Goal: Transaction & Acquisition: Obtain resource

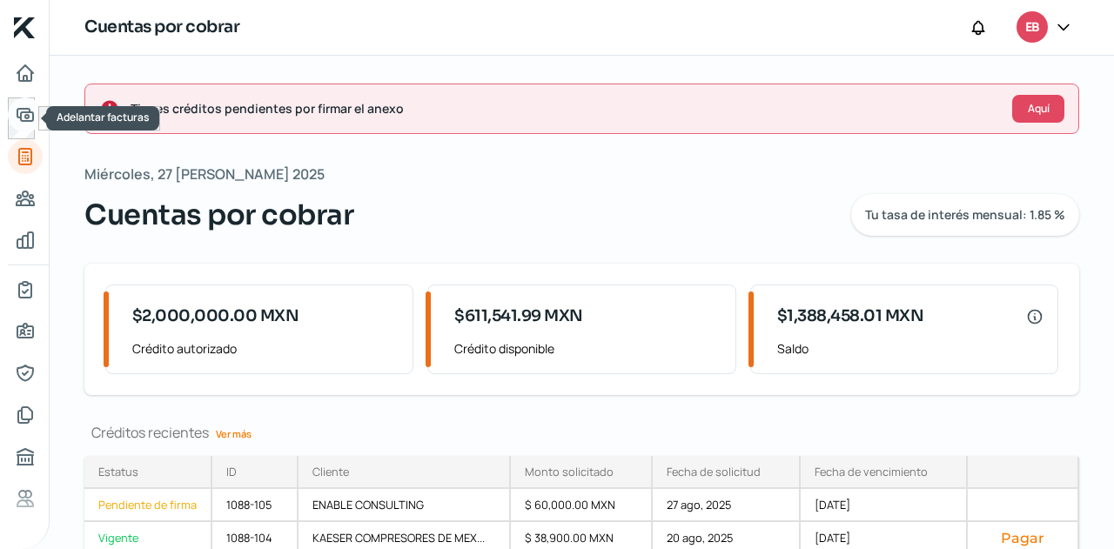
click at [22, 117] on icon "Adelantar facturas" at bounding box center [25, 114] width 21 height 21
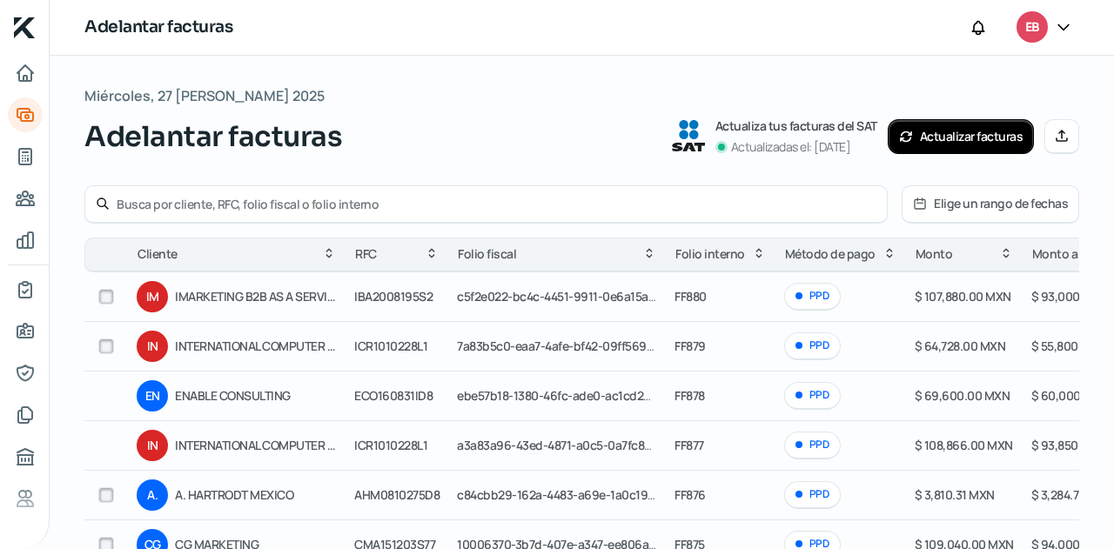
click at [113, 349] on input "checkbox" at bounding box center [106, 347] width 16 height 16
checkbox input "true"
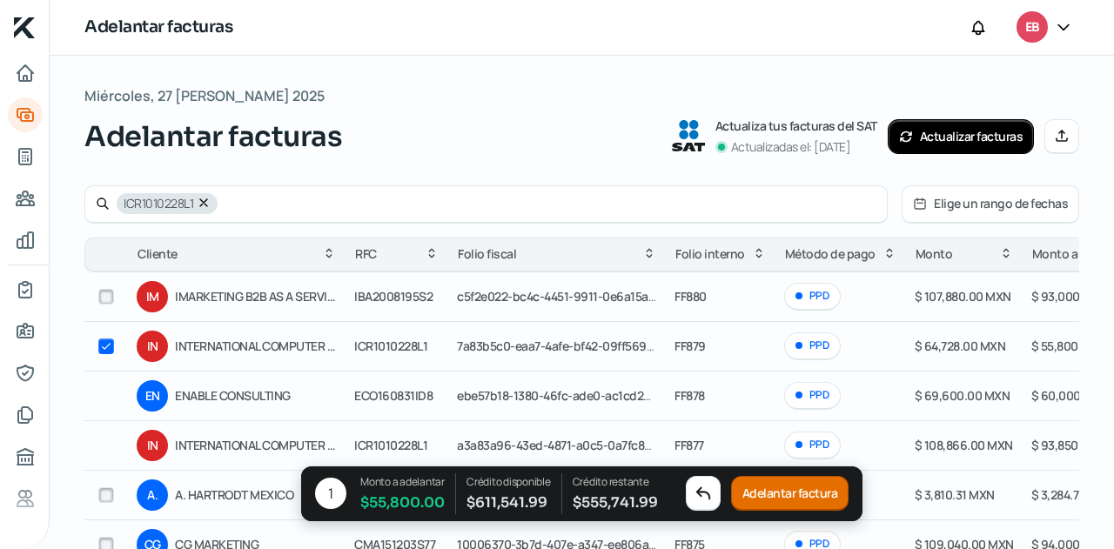
click at [788, 492] on button "Adelantar factura" at bounding box center [790, 494] width 118 height 35
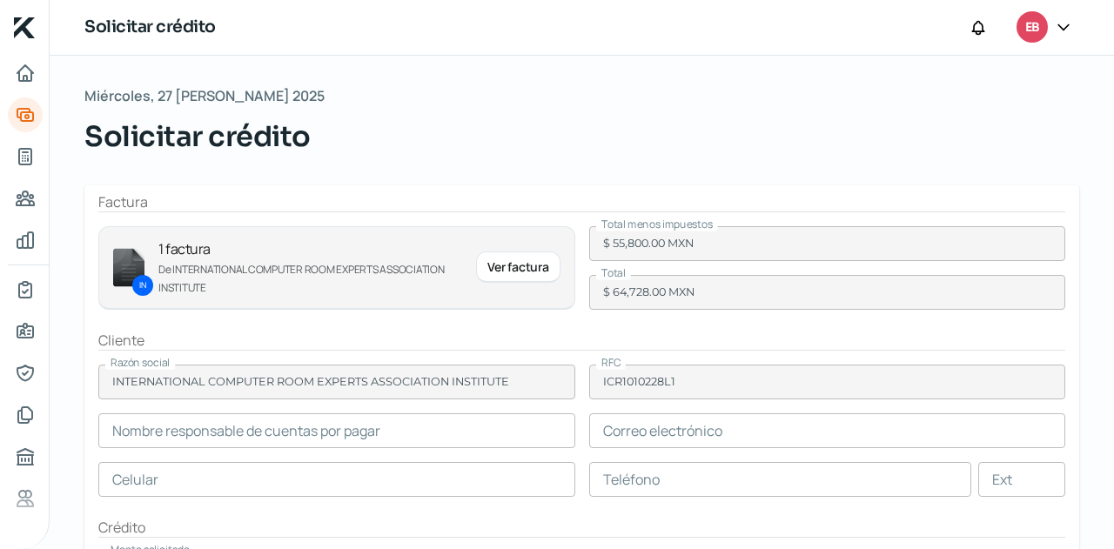
scroll to position [87, 0]
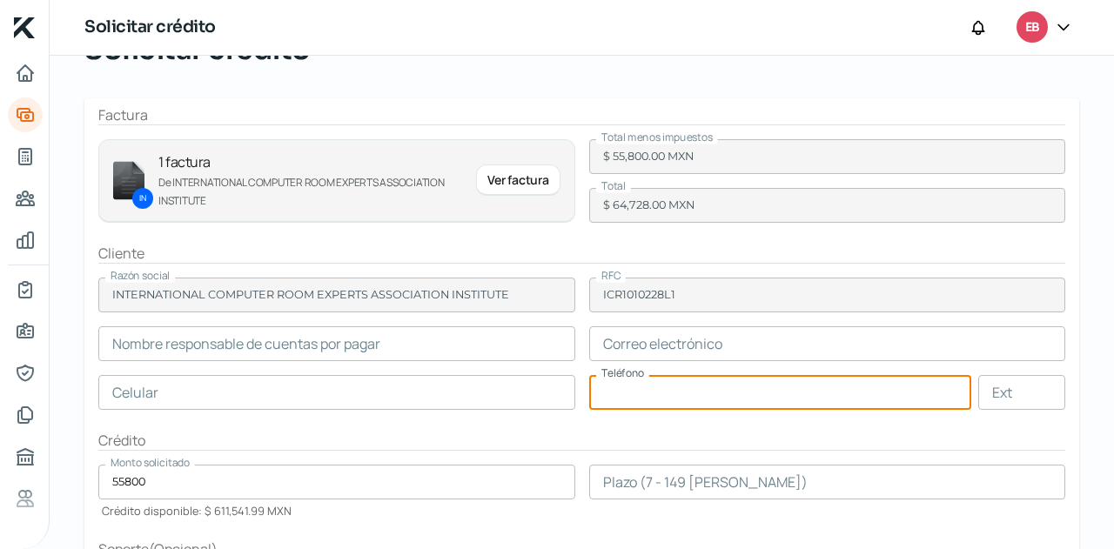
click at [661, 398] on input "text" at bounding box center [780, 392] width 383 height 35
click at [336, 403] on input "text" at bounding box center [336, 392] width 477 height 35
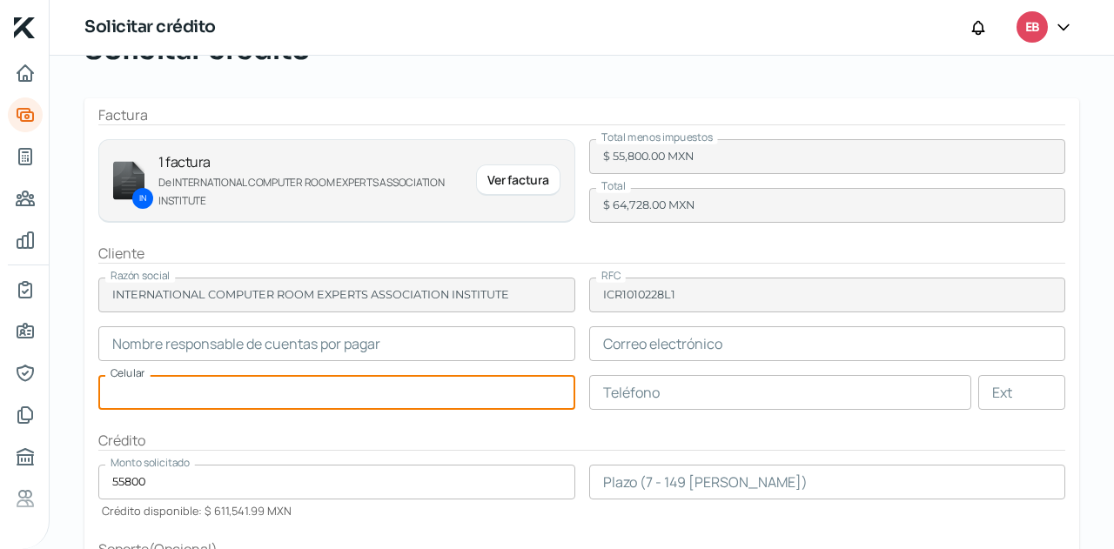
paste input "15 - 2555 - 6587"
type input "15 - 2555 - 6587"
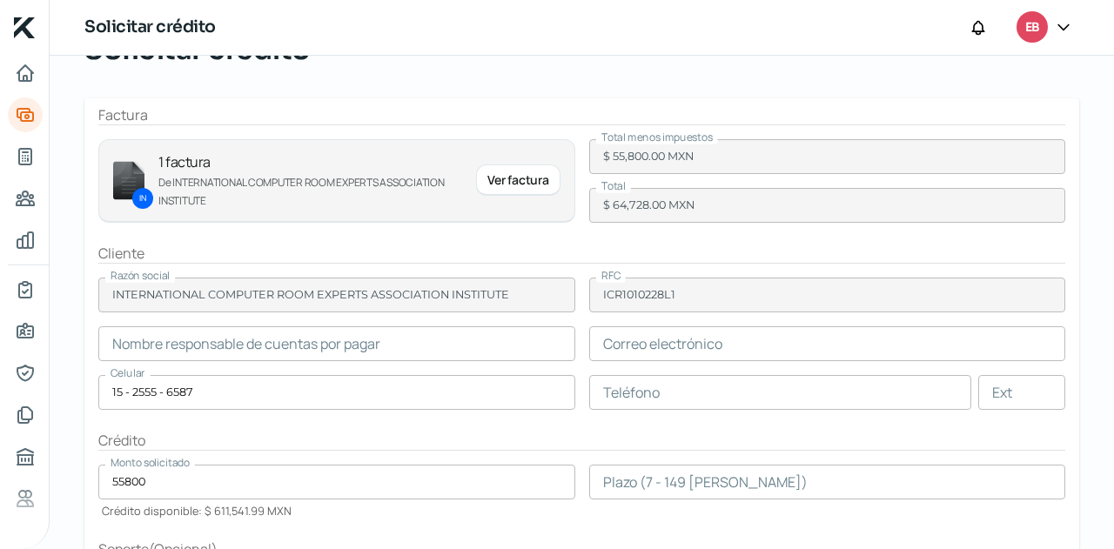
click at [573, 351] on form "Factura IN 1 factura De INTERNATIONAL COMPUTER ROOM EXPERTS ASSOCIATION INSTITU…" at bounding box center [581, 440] width 995 height 685
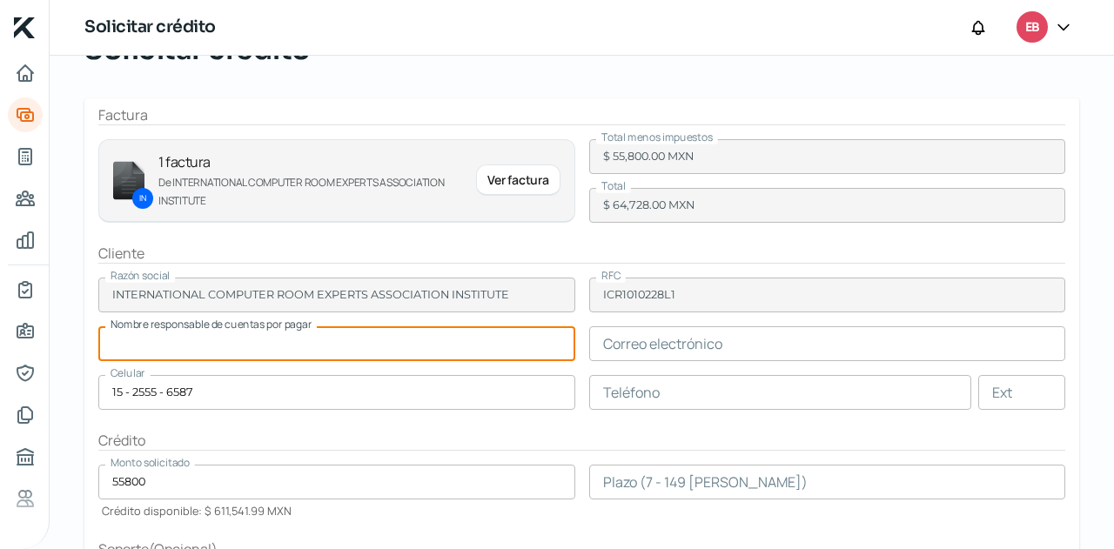
click at [453, 345] on input "text" at bounding box center [336, 343] width 477 height 35
click at [624, 348] on input "text" at bounding box center [827, 343] width 477 height 35
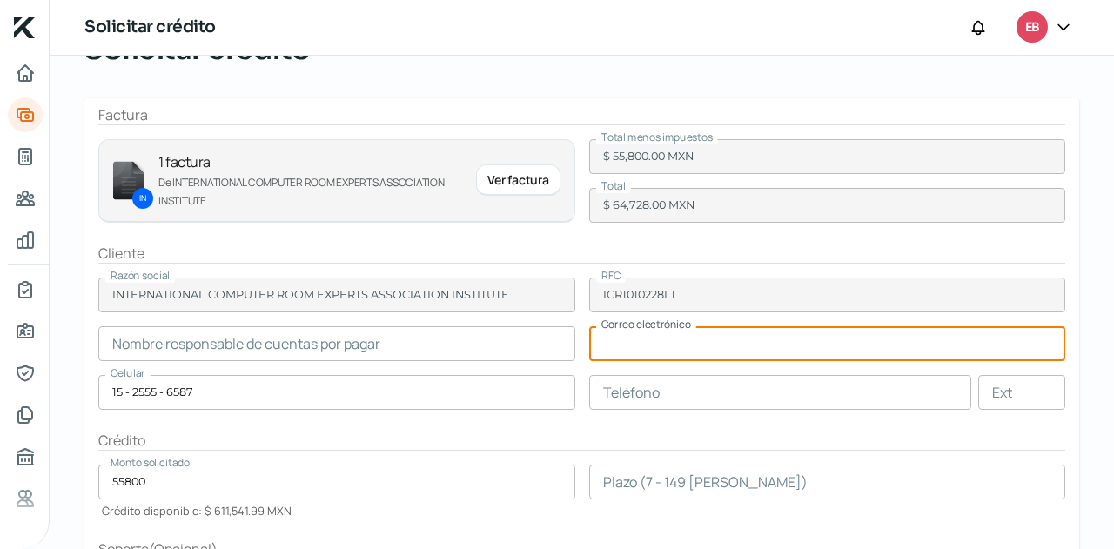
paste input "[EMAIL_ADDRESS][DOMAIN_NAME]"
type input "[EMAIL_ADDRESS][DOMAIN_NAME]"
click at [406, 337] on input "text" at bounding box center [336, 343] width 477 height 35
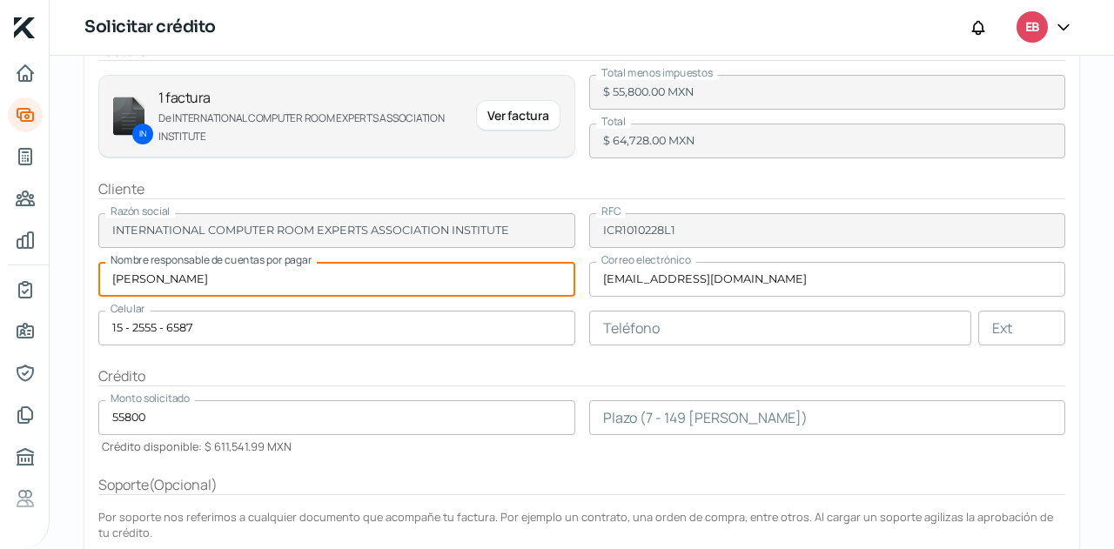
scroll to position [174, 0]
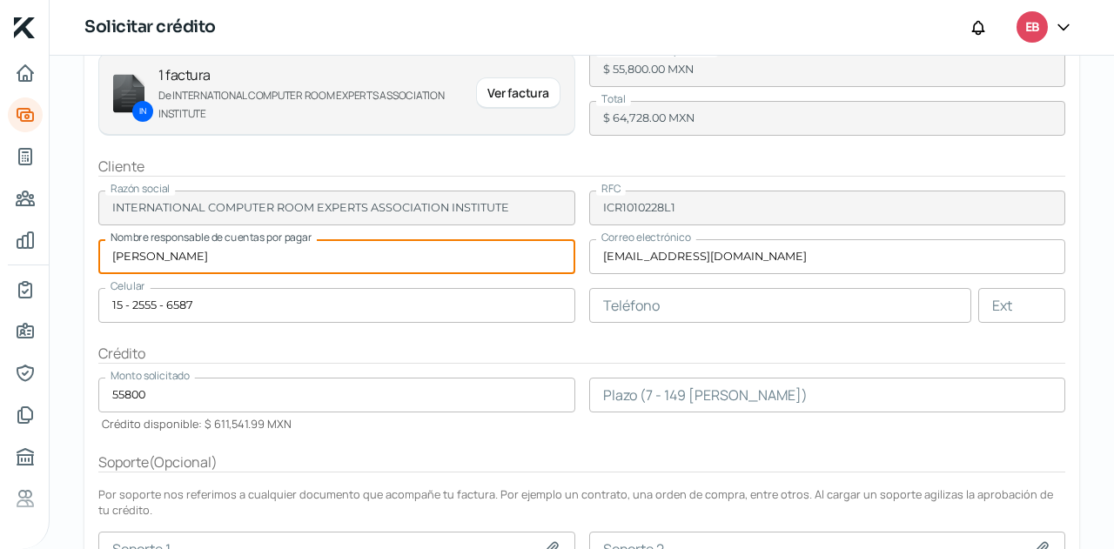
type input "[PERSON_NAME]"
click at [660, 389] on input "number" at bounding box center [827, 395] width 477 height 35
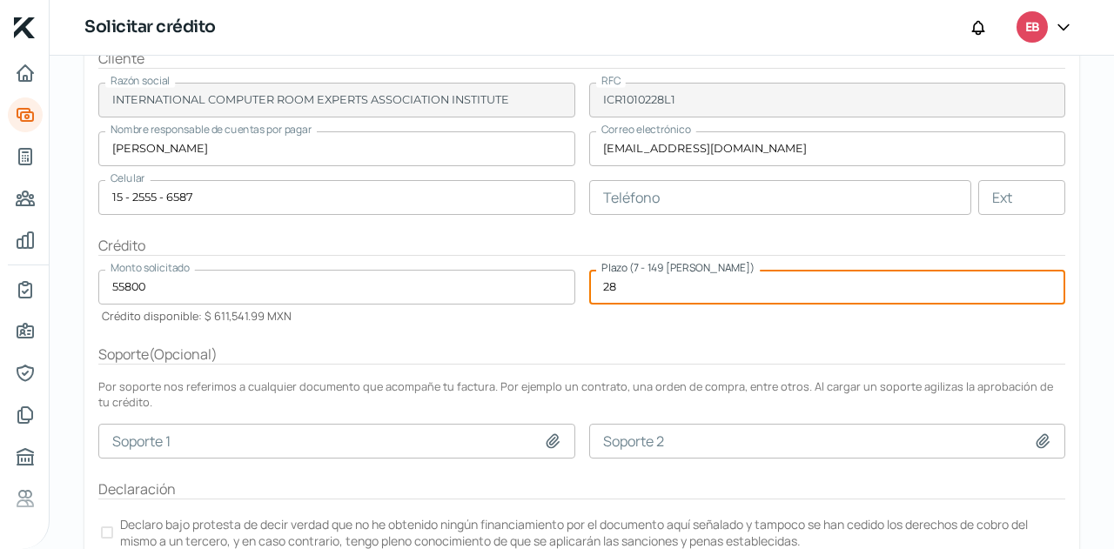
scroll to position [344, 0]
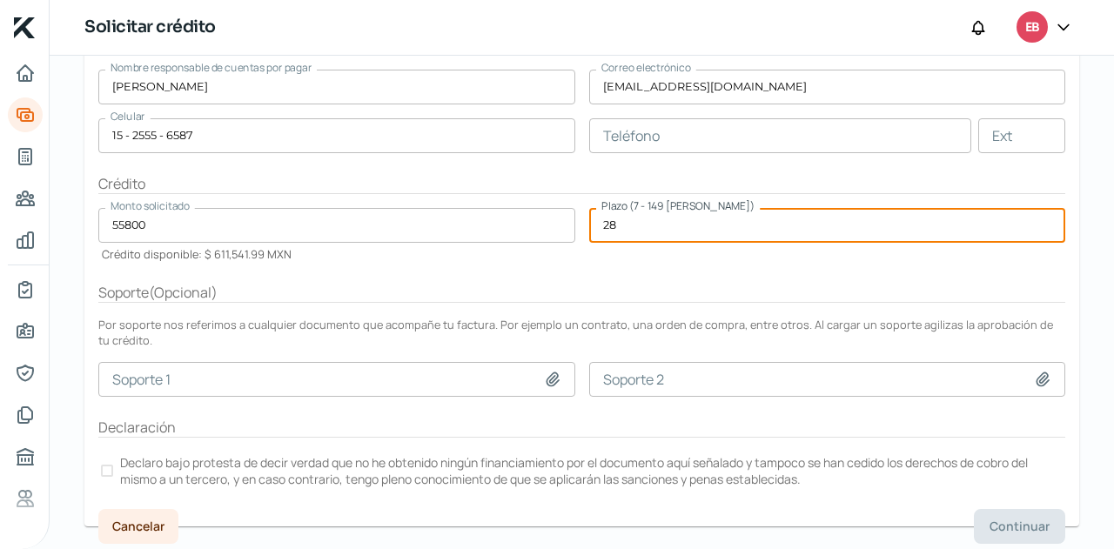
type input "2"
type input "30"
click at [701, 285] on div "Soporte ( Opcional )" at bounding box center [581, 293] width 967 height 20
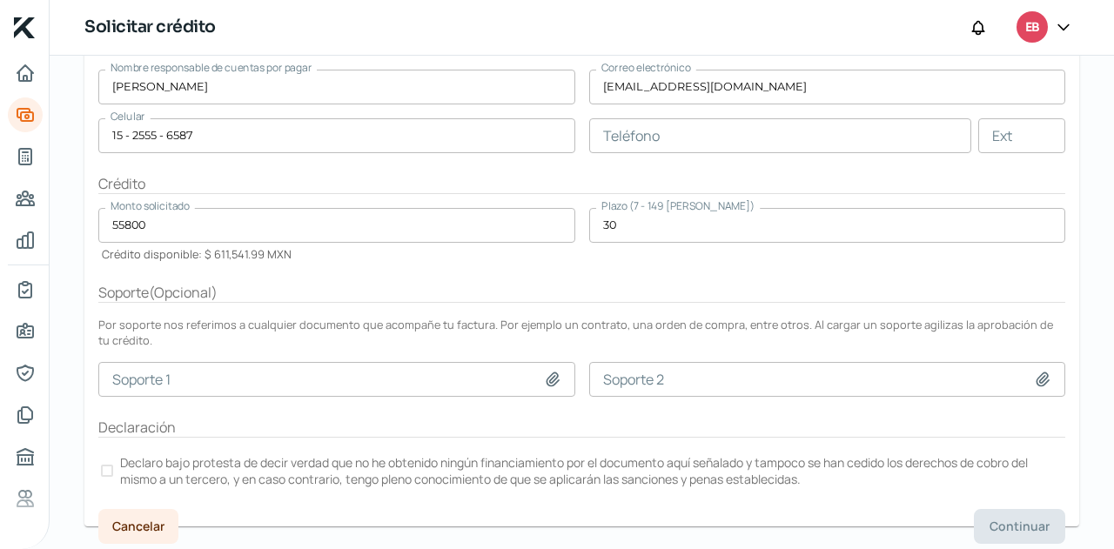
click at [113, 460] on label "Declaro bajo protesta de decir verdad que no he obtenido ningún financiamiento …" at bounding box center [581, 471] width 967 height 38
click at [977, 509] on button "Continuar" at bounding box center [1019, 526] width 91 height 35
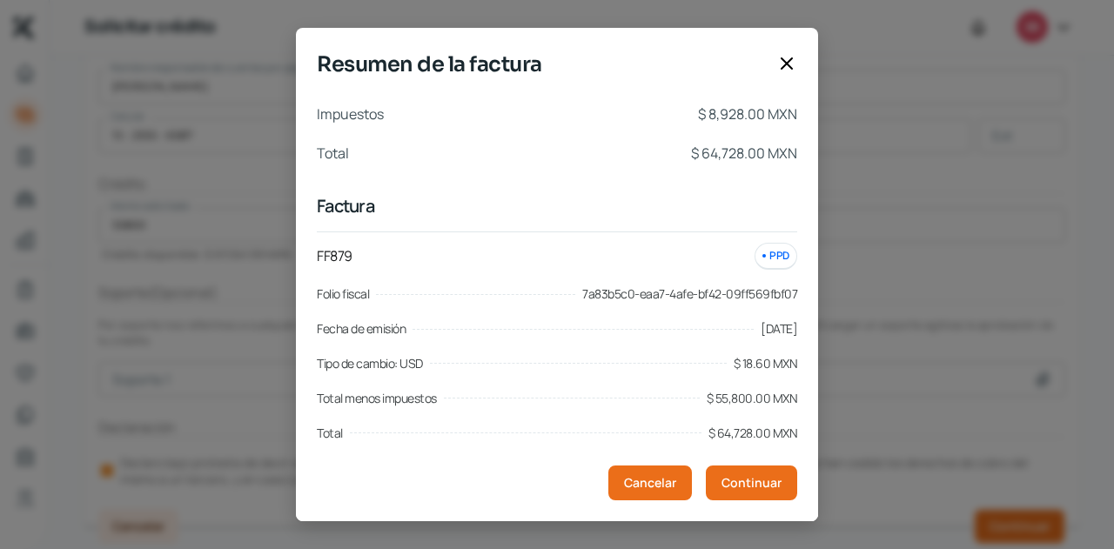
scroll to position [44, 0]
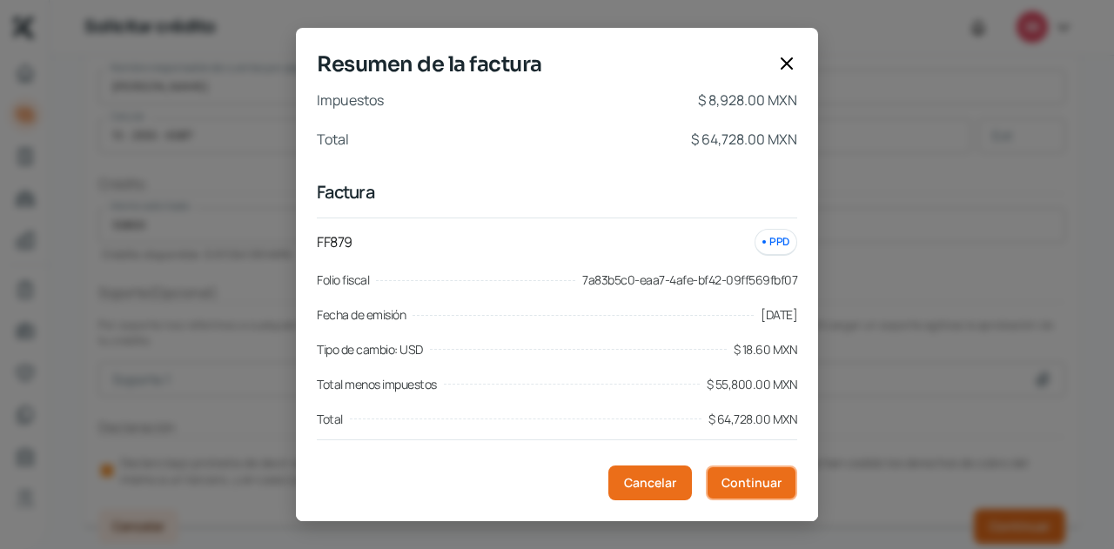
click at [749, 470] on button "Continuar" at bounding box center [751, 483] width 91 height 35
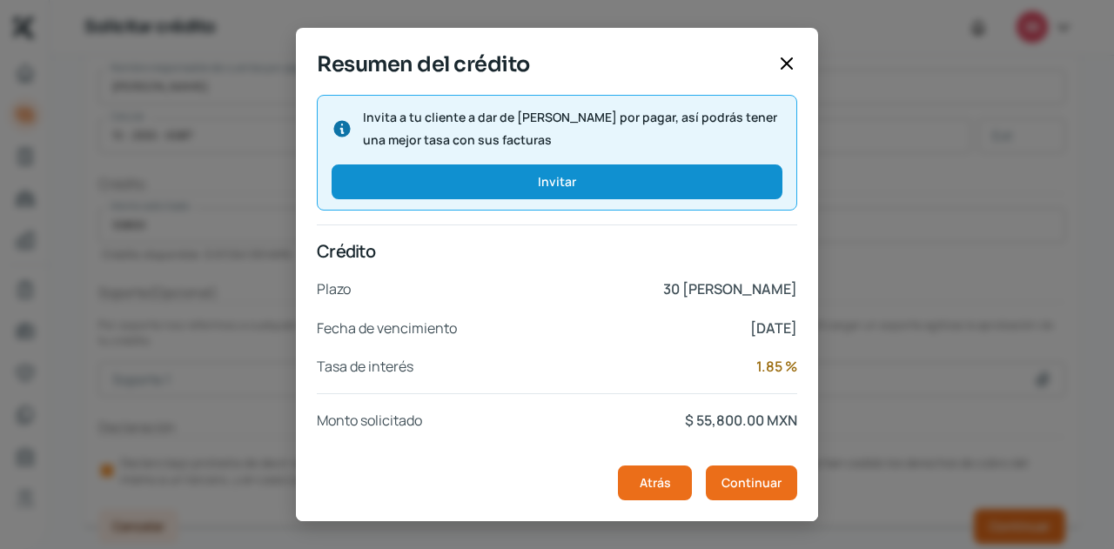
scroll to position [404, 0]
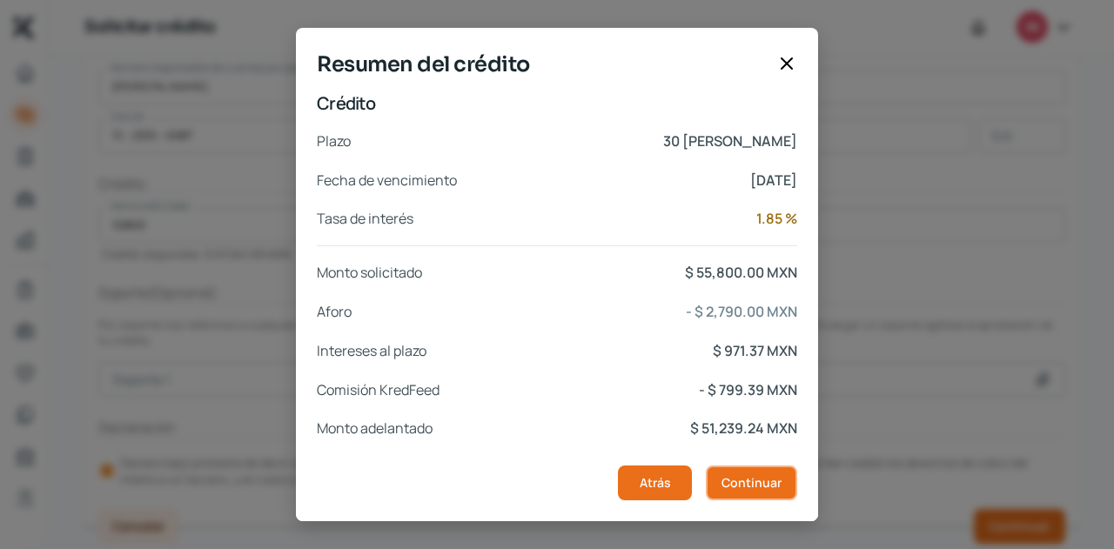
click at [743, 471] on button "Continuar" at bounding box center [751, 483] width 91 height 35
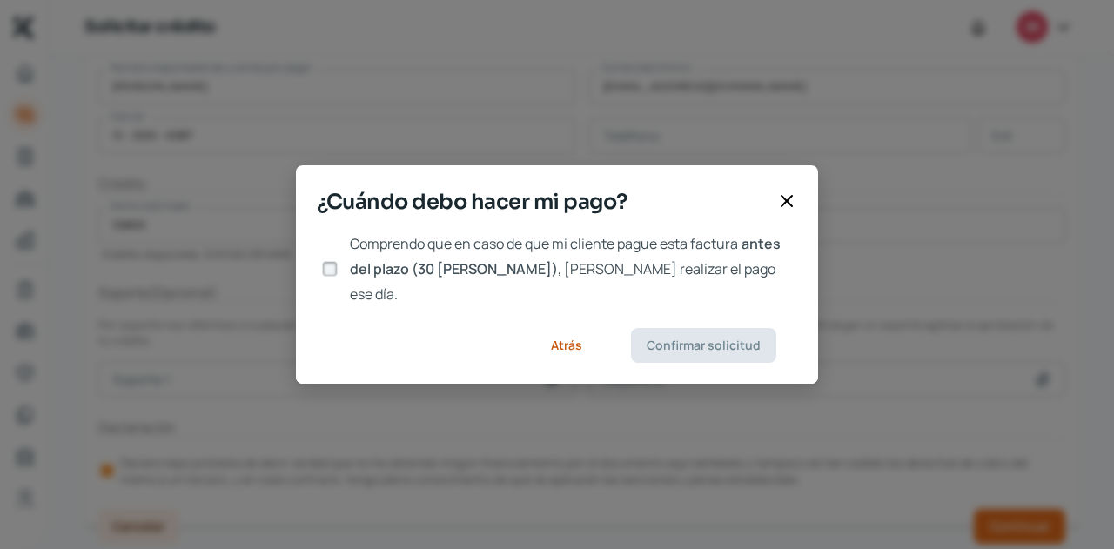
click at [332, 266] on input "Comprendo que en caso de que mi cliente pague esta factura antes del plazo (30 …" at bounding box center [330, 269] width 16 height 16
checkbox input "true"
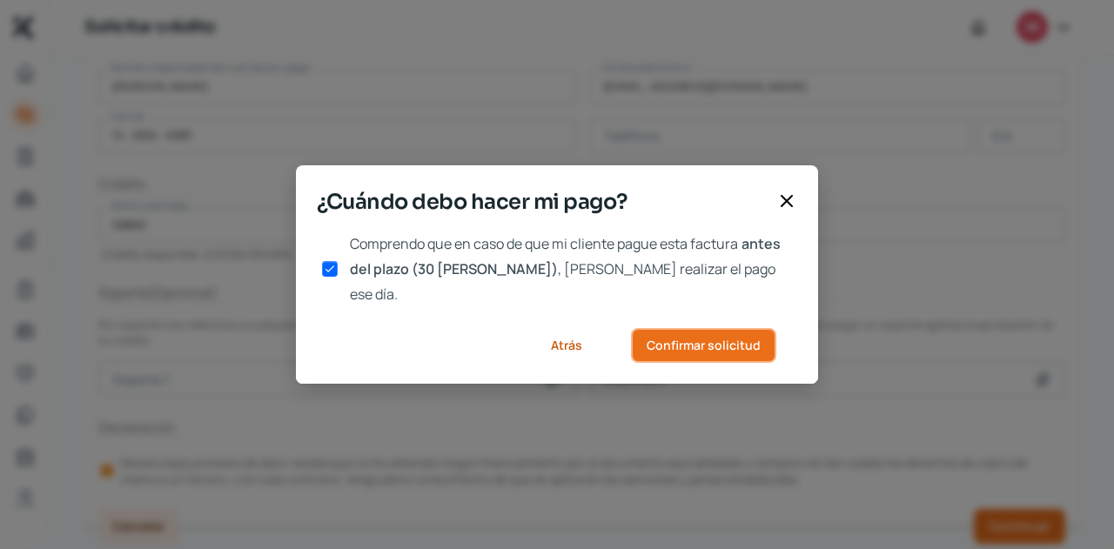
click at [710, 342] on button "Confirmar solicitud" at bounding box center [703, 345] width 145 height 35
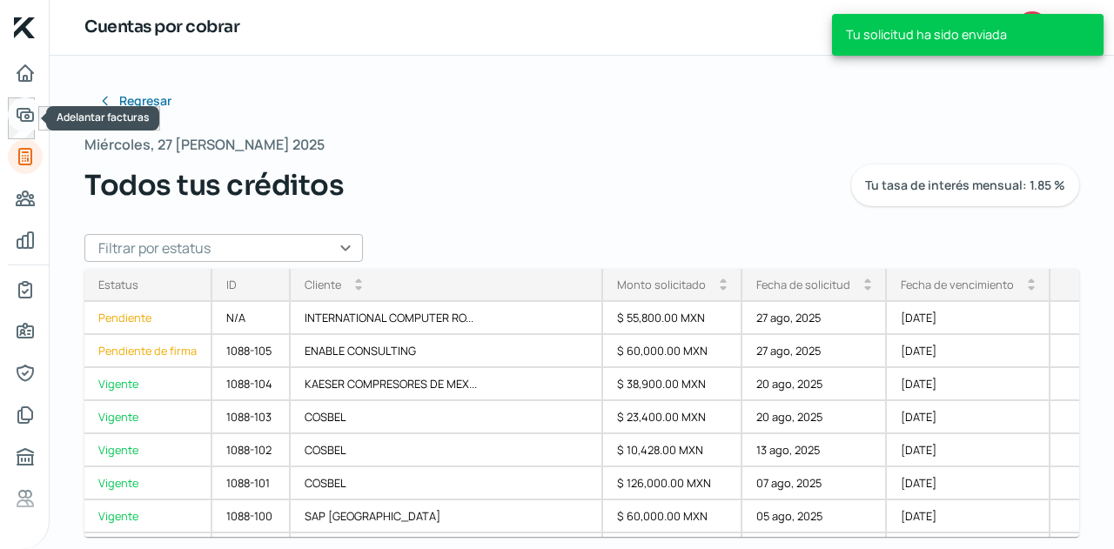
click at [25, 117] on icon "Adelantar facturas" at bounding box center [25, 115] width 16 height 12
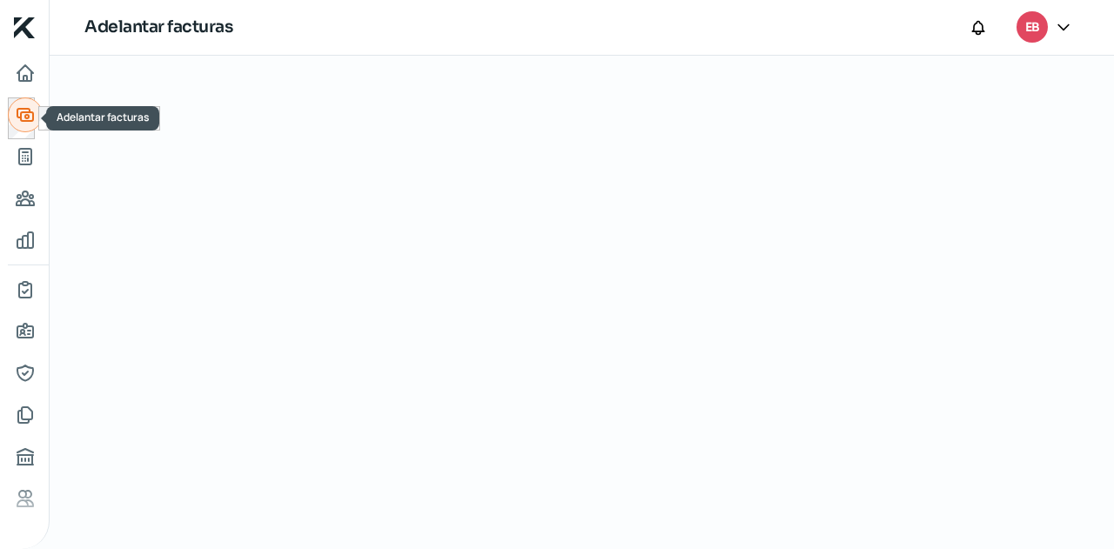
click at [26, 116] on icon "Adelantar facturas" at bounding box center [25, 115] width 16 height 12
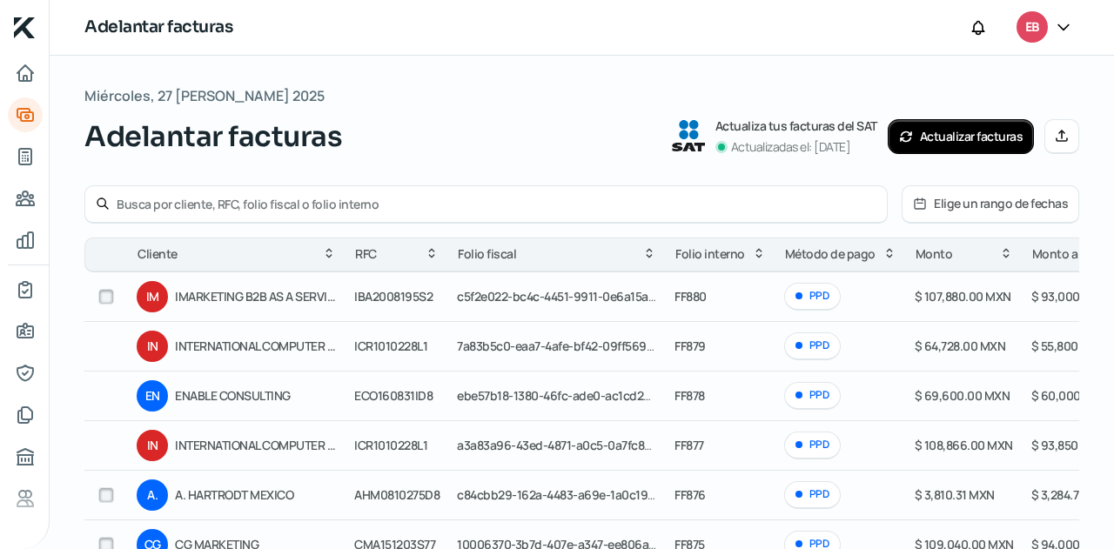
click at [107, 297] on input "checkbox" at bounding box center [106, 297] width 16 height 16
checkbox input "true"
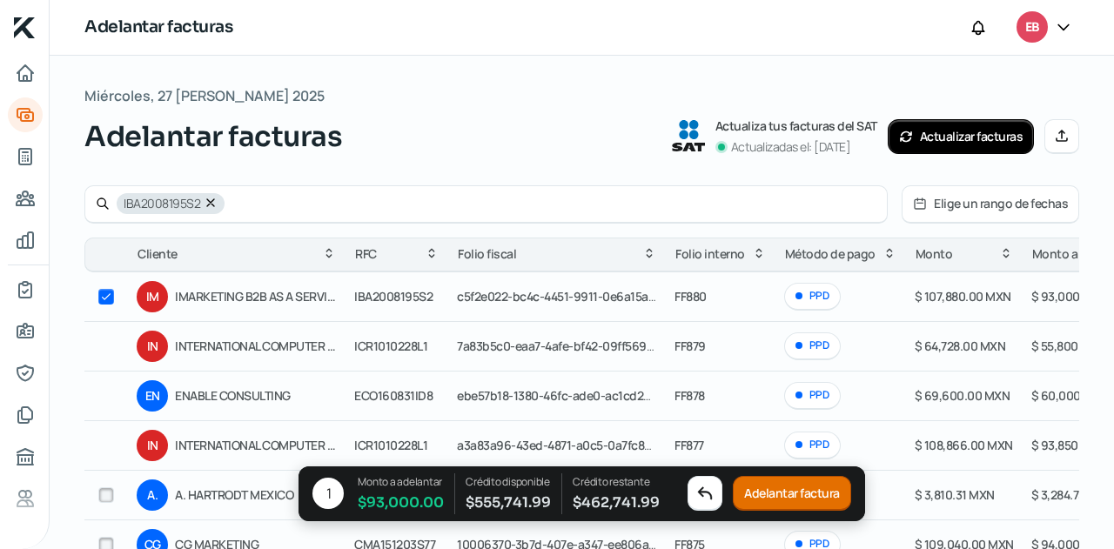
click at [796, 496] on button "Adelantar factura" at bounding box center [792, 494] width 118 height 35
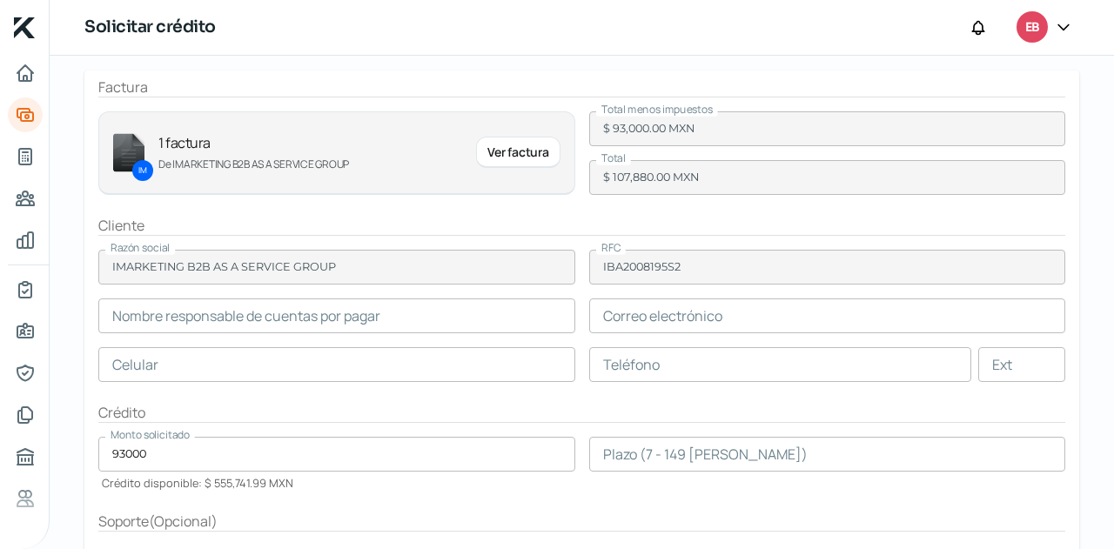
scroll to position [261, 0]
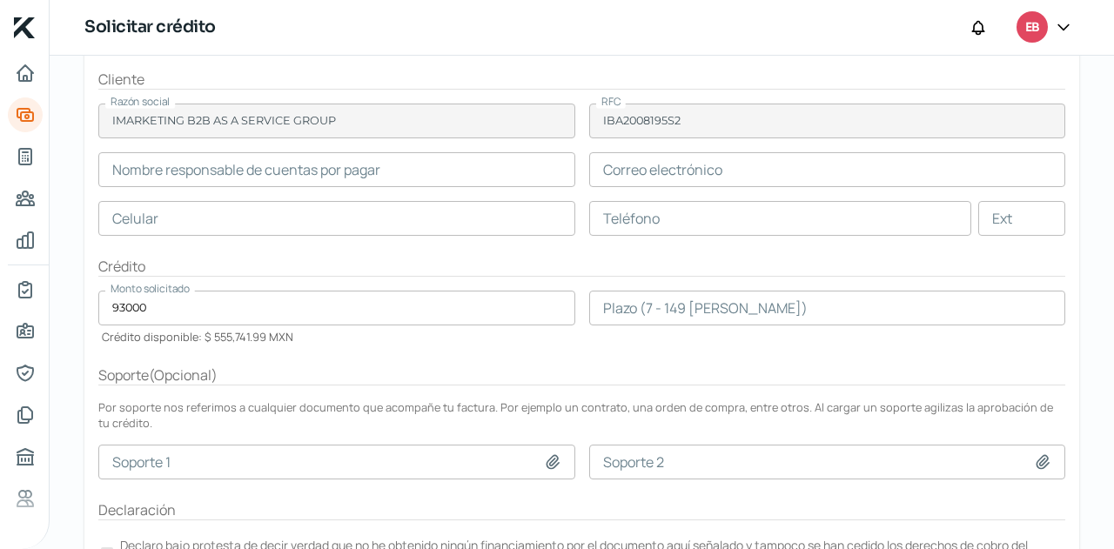
click at [251, 169] on input "text" at bounding box center [336, 169] width 477 height 35
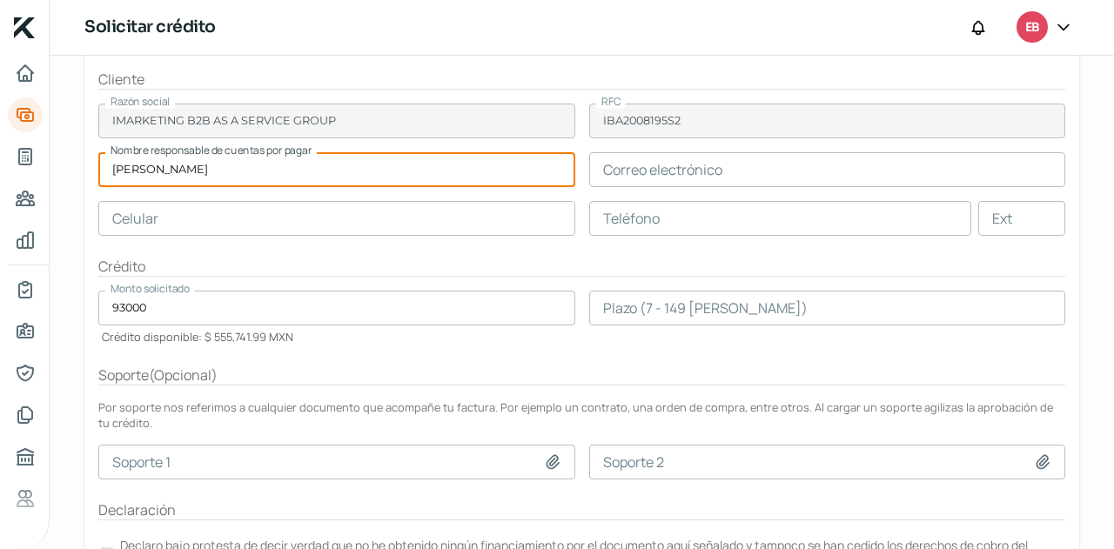
type input "[PERSON_NAME]"
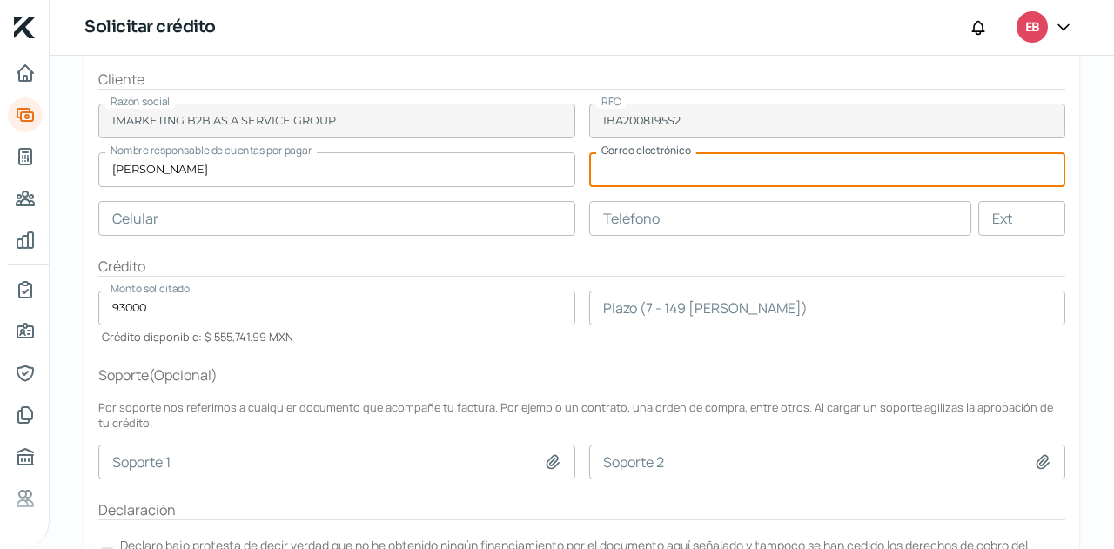
paste input "[EMAIL_ADDRESS][DOMAIN_NAME]"
type input "[EMAIL_ADDRESS][DOMAIN_NAME]"
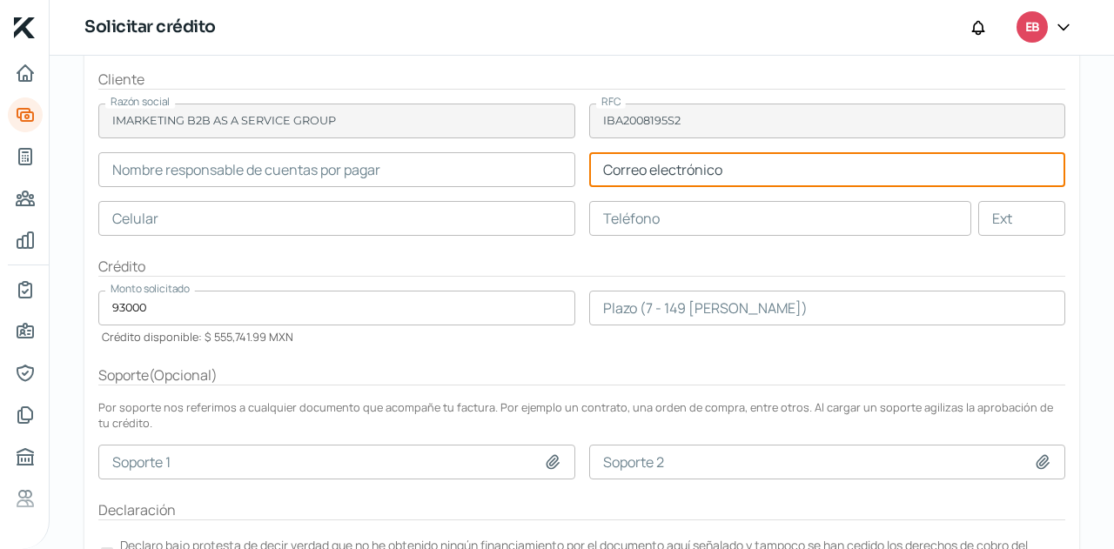
click at [319, 225] on input "text" at bounding box center [336, 218] width 477 height 35
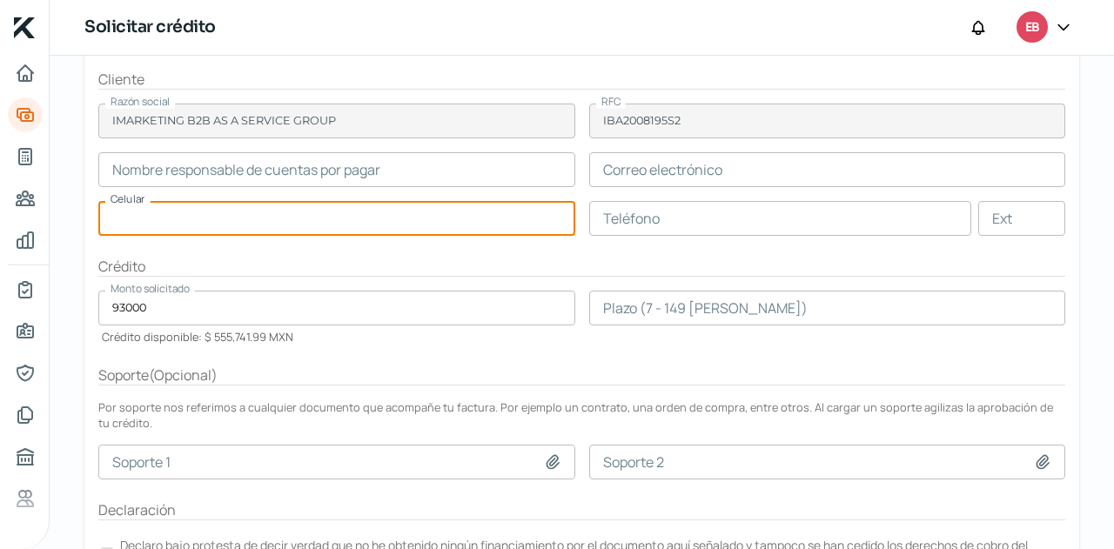
paste input "15 - 2555 - 6587"
type input "15 - 2555 - 6587"
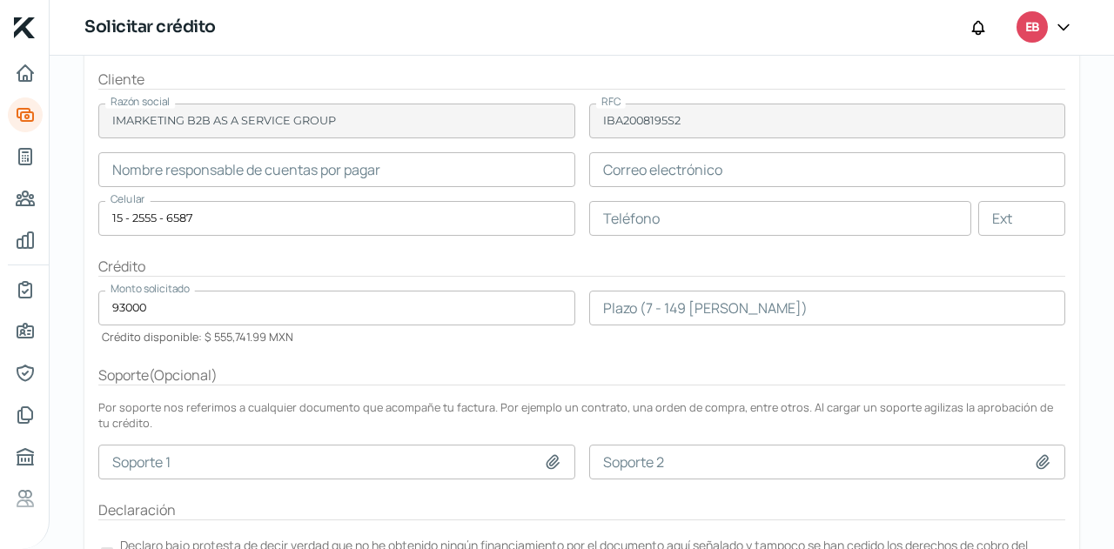
click at [496, 264] on div "Crédito" at bounding box center [581, 267] width 967 height 20
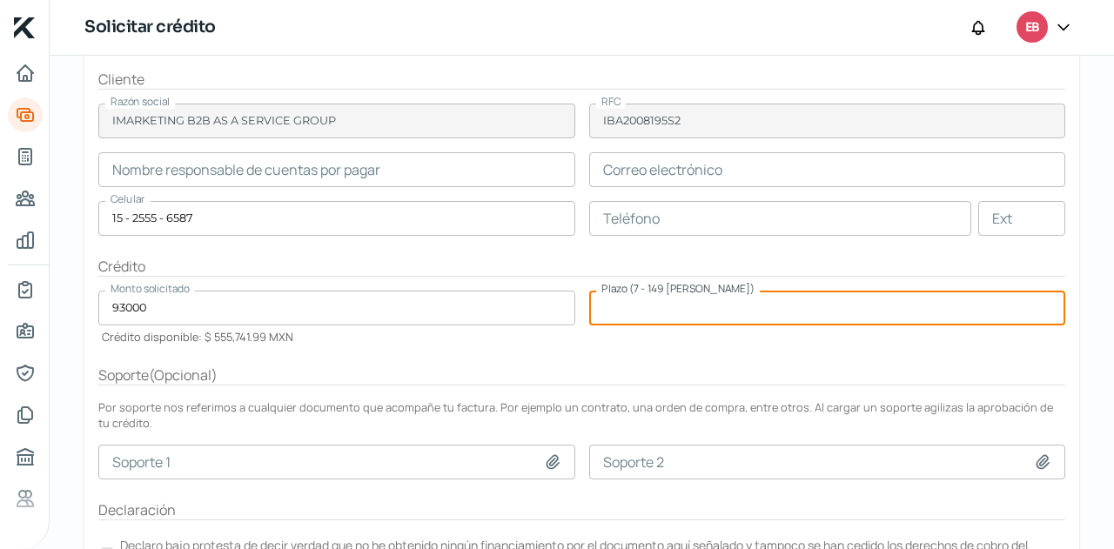
click at [647, 298] on input "number" at bounding box center [827, 308] width 477 height 35
type input "30"
click at [856, 366] on div "Soporte ( Opcional )" at bounding box center [581, 376] width 967 height 20
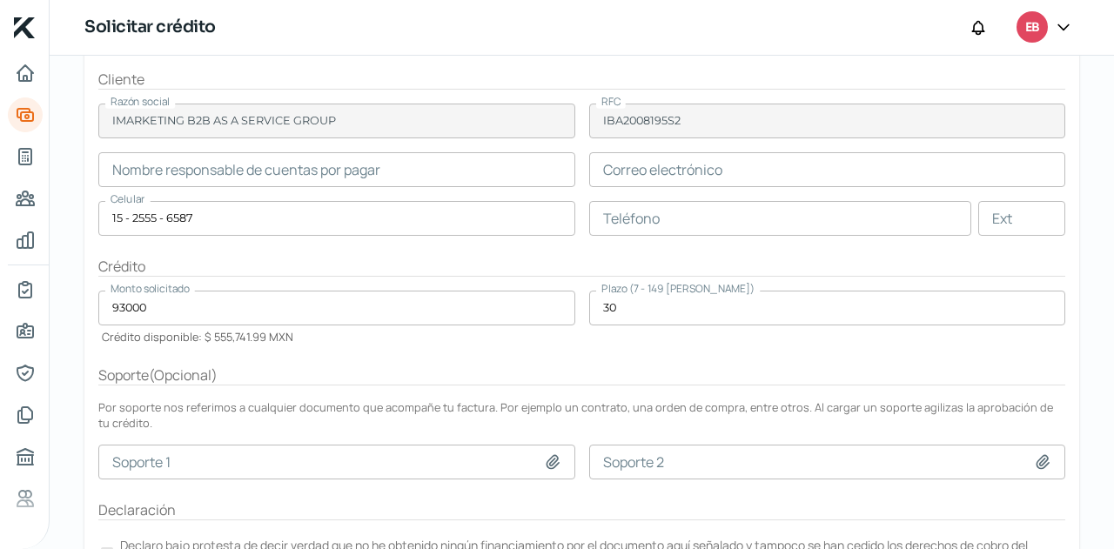
scroll to position [344, 0]
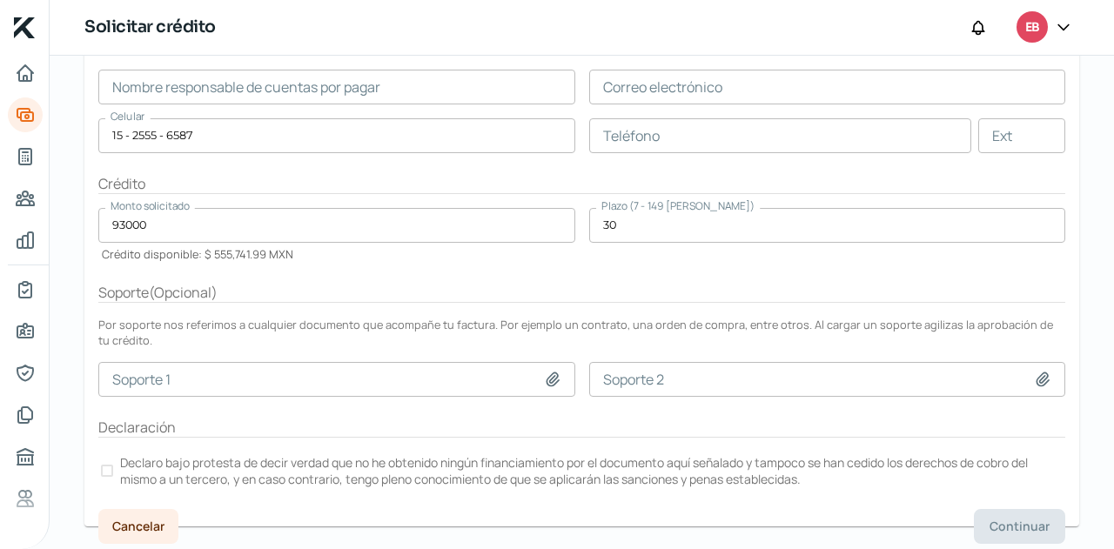
click at [111, 471] on div "Buró de crédito" at bounding box center [138, 460] width 96 height 24
click at [112, 467] on label "Declaro bajo protesta de decir verdad que no he obtenido ningún financiamiento …" at bounding box center [581, 471] width 967 height 38
click at [626, 276] on form "Factura IM 1 factura De IMARKETING B2B AS A SERVICE GROUP Ver factura Total men…" at bounding box center [581, 184] width 995 height 685
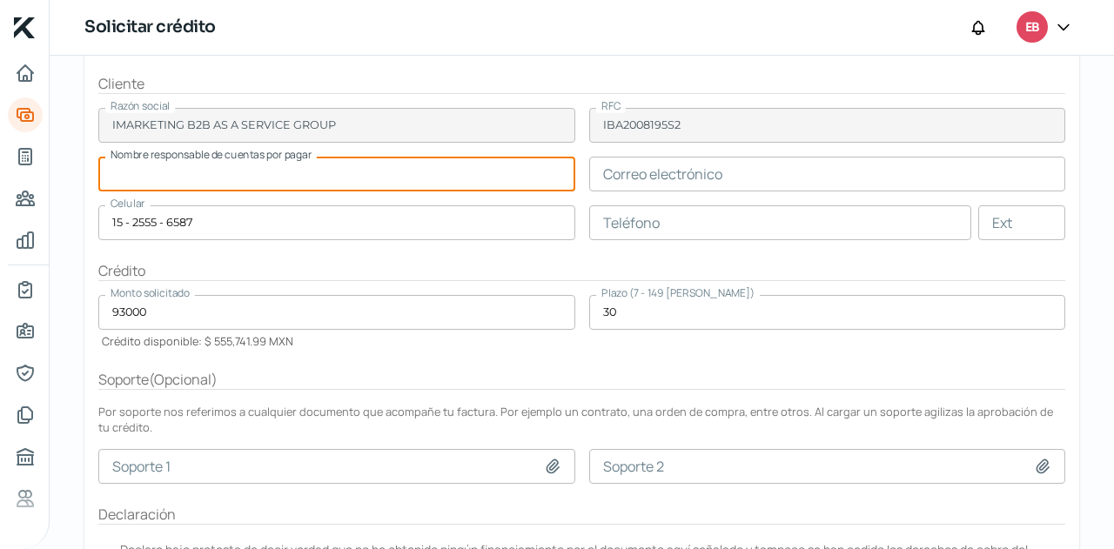
click at [376, 175] on input "text" at bounding box center [336, 174] width 477 height 35
click at [518, 274] on div "Crédito" at bounding box center [581, 271] width 967 height 20
click at [298, 162] on input "text" at bounding box center [336, 174] width 477 height 35
paste input "[PERSON_NAME]"
type input "[PERSON_NAME]"
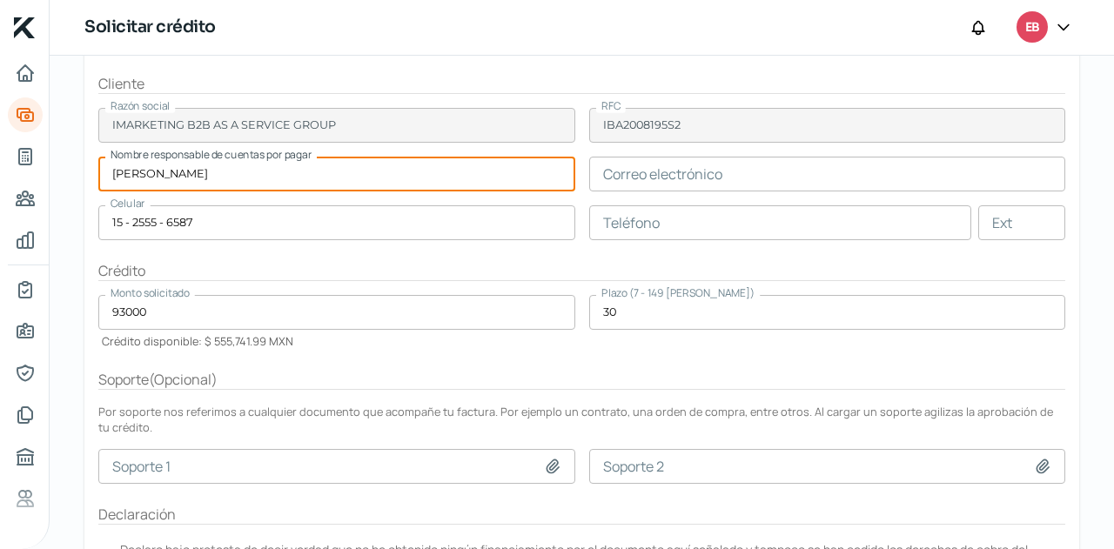
click at [648, 178] on input "text" at bounding box center [827, 174] width 477 height 35
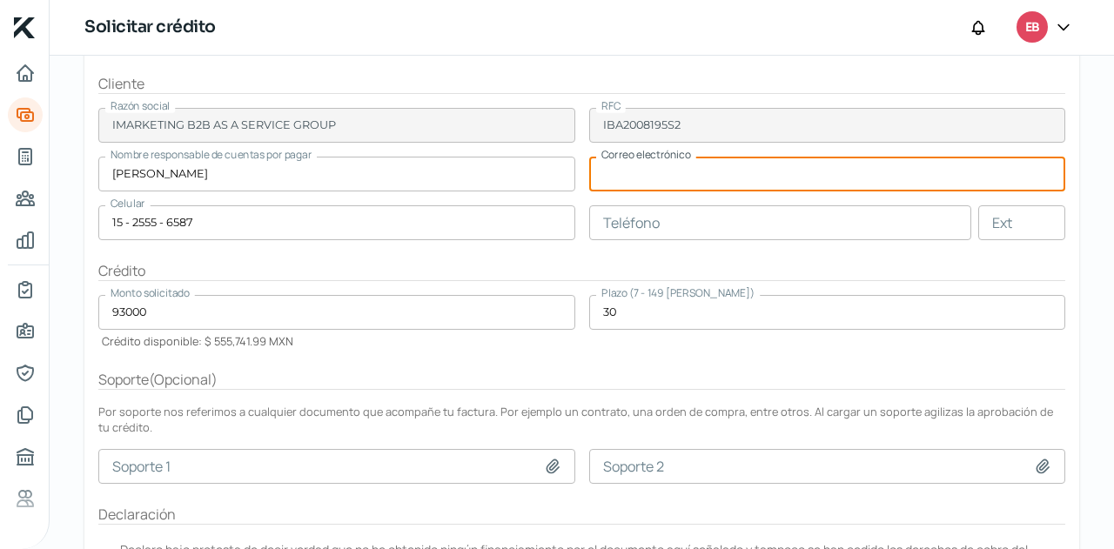
paste input "[PERSON_NAME][EMAIL_ADDRESS][PERSON_NAME][DOMAIN_NAME]"
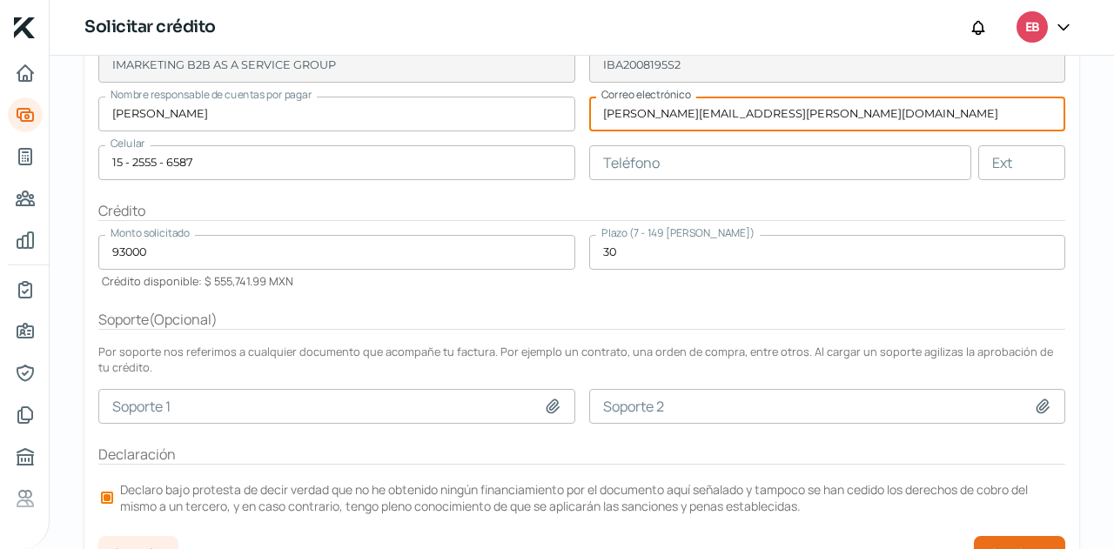
scroll to position [344, 0]
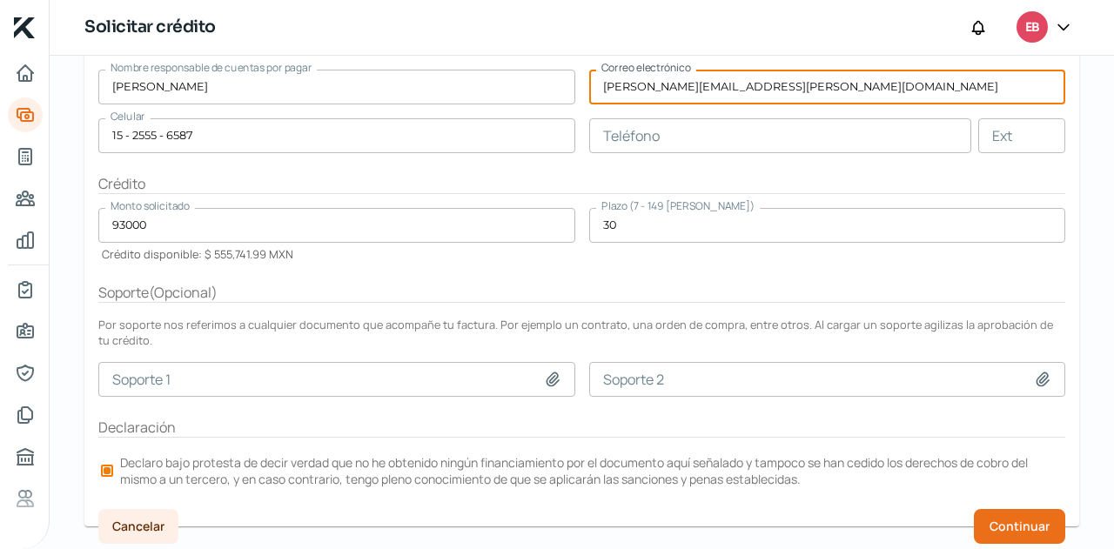
type input "[PERSON_NAME][EMAIL_ADDRESS][PERSON_NAME][DOMAIN_NAME]"
click at [652, 312] on form "Factura IM 1 factura De IMARKETING B2B AS A SERVICE GROUP Ver factura Total men…" at bounding box center [581, 184] width 995 height 685
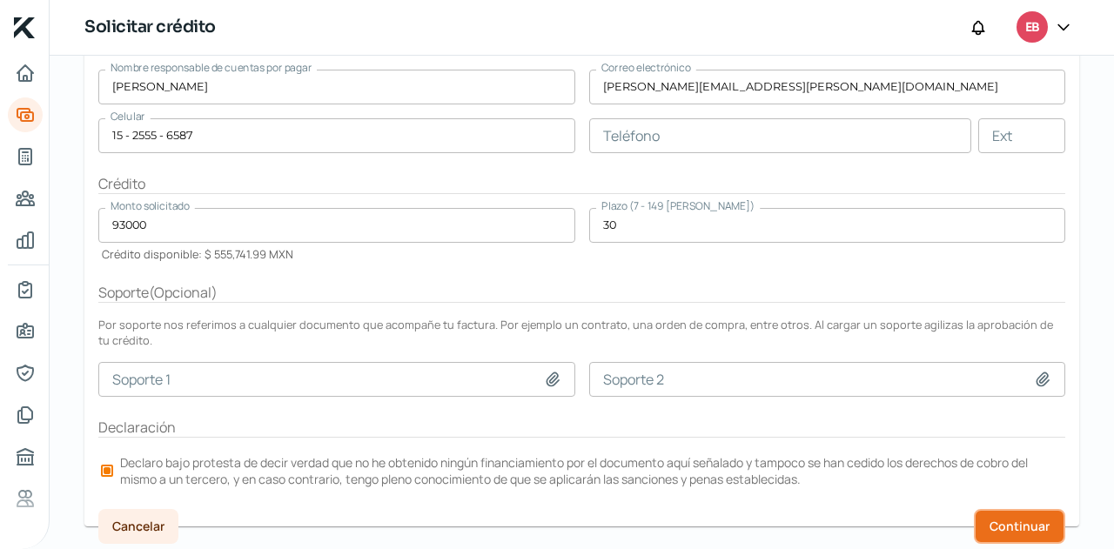
click at [990, 527] on span "Continuar" at bounding box center [1020, 526] width 60 height 12
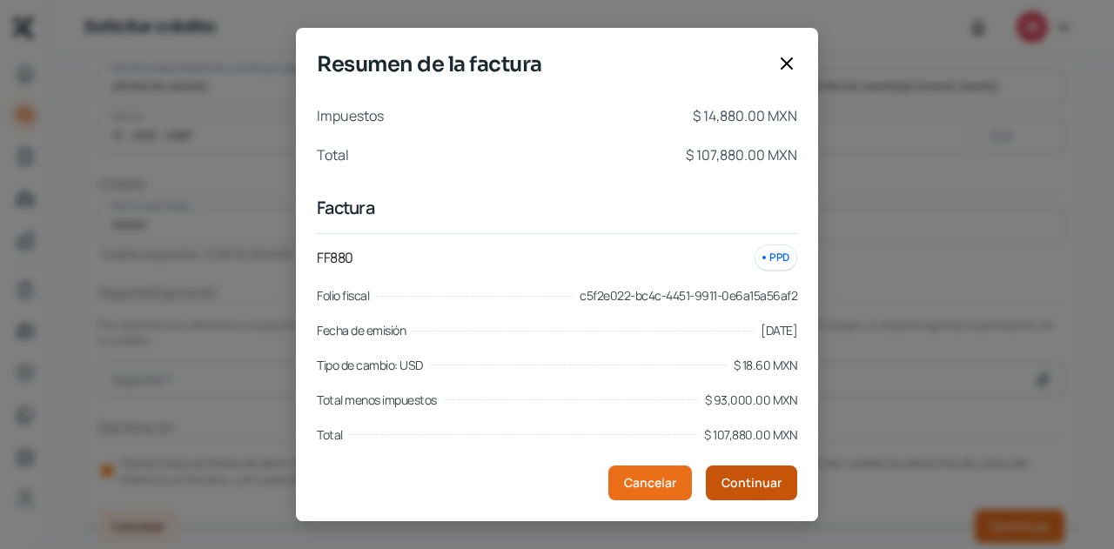
scroll to position [44, 0]
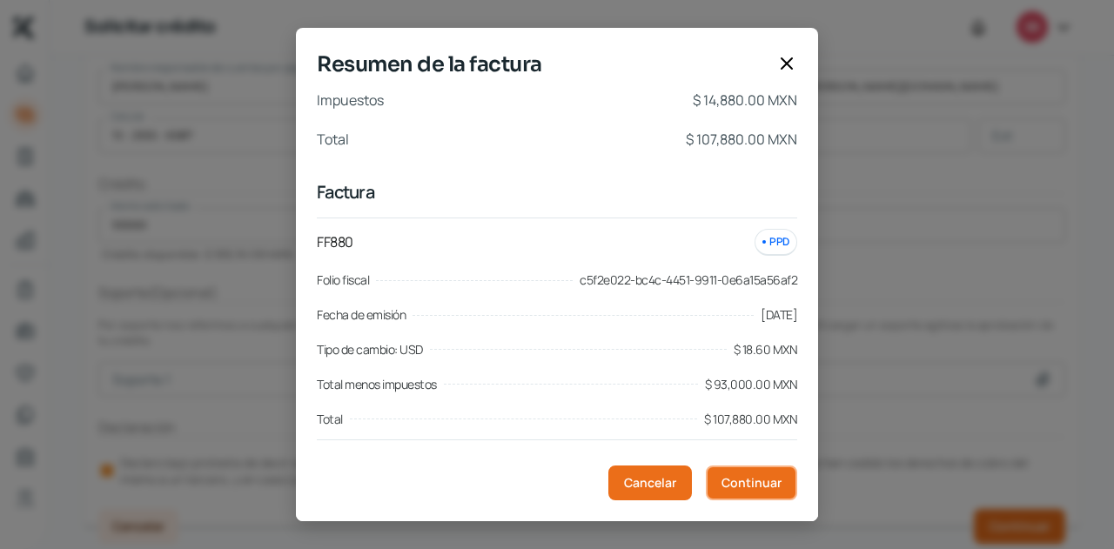
click at [787, 487] on button "Continuar" at bounding box center [751, 483] width 91 height 35
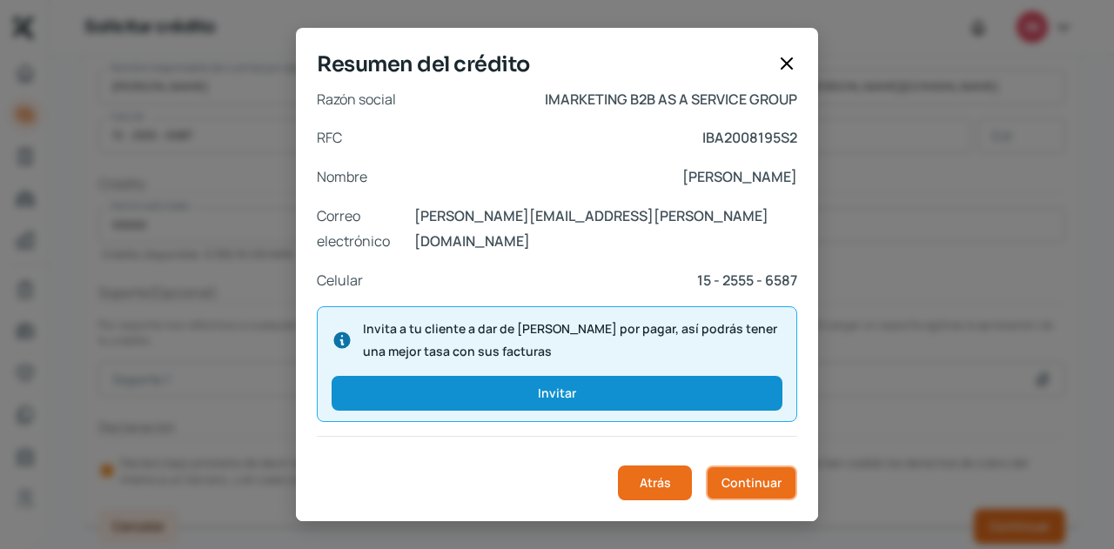
click at [741, 489] on span "Continuar" at bounding box center [752, 483] width 60 height 12
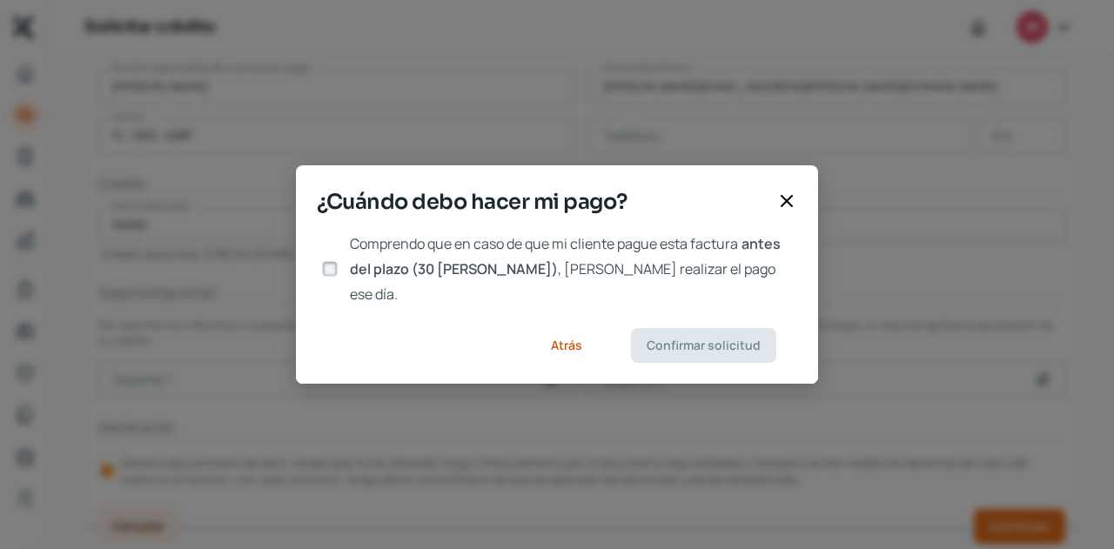
click at [336, 269] on input "Comprendo que en caso de que mi cliente pague esta factura antes del plazo (30 …" at bounding box center [330, 269] width 16 height 16
checkbox input "true"
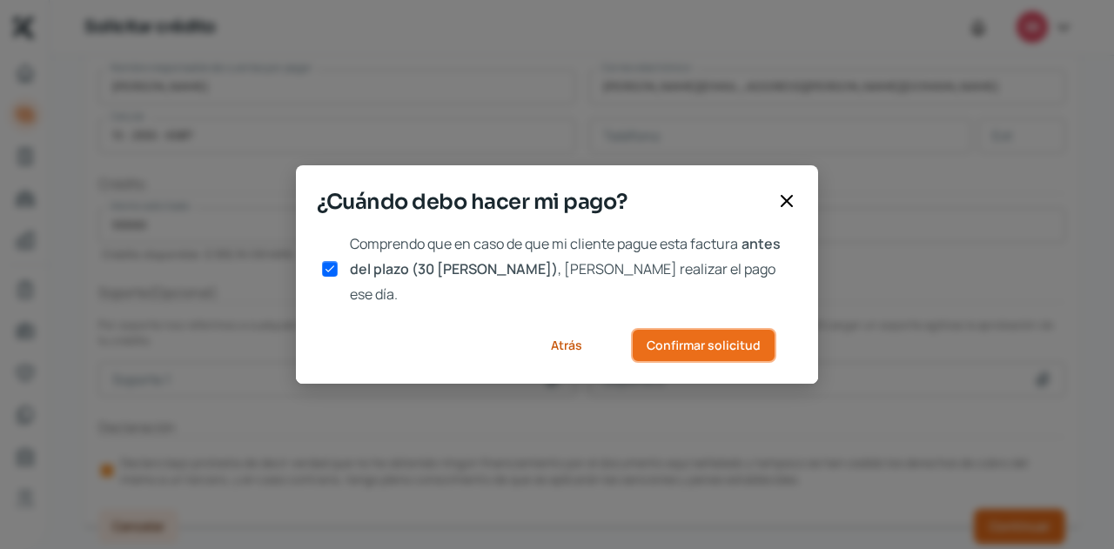
click at [650, 339] on span "Confirmar solicitud" at bounding box center [704, 345] width 114 height 12
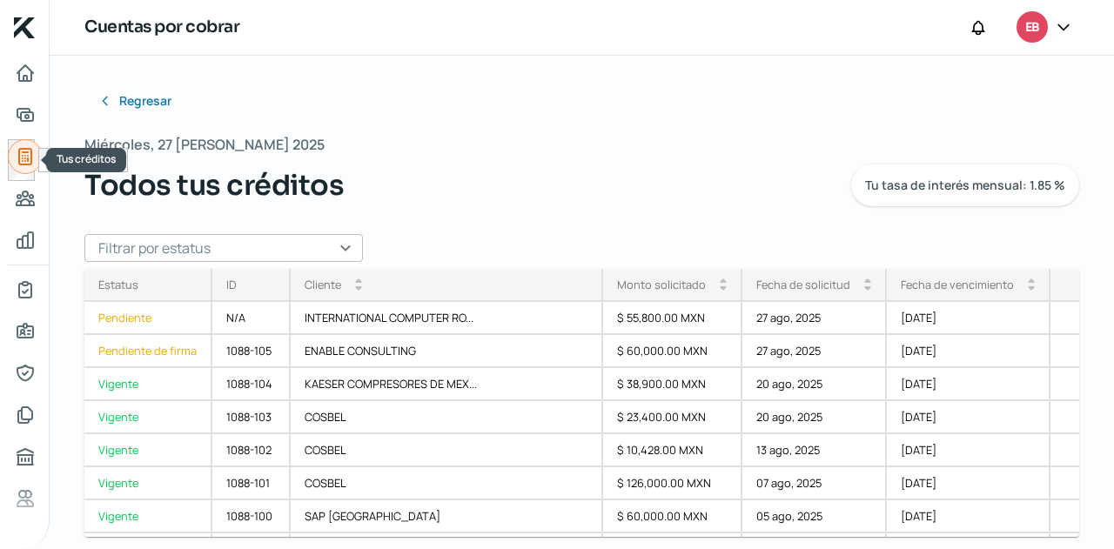
click at [22, 152] on icon "Tus créditos" at bounding box center [25, 157] width 12 height 16
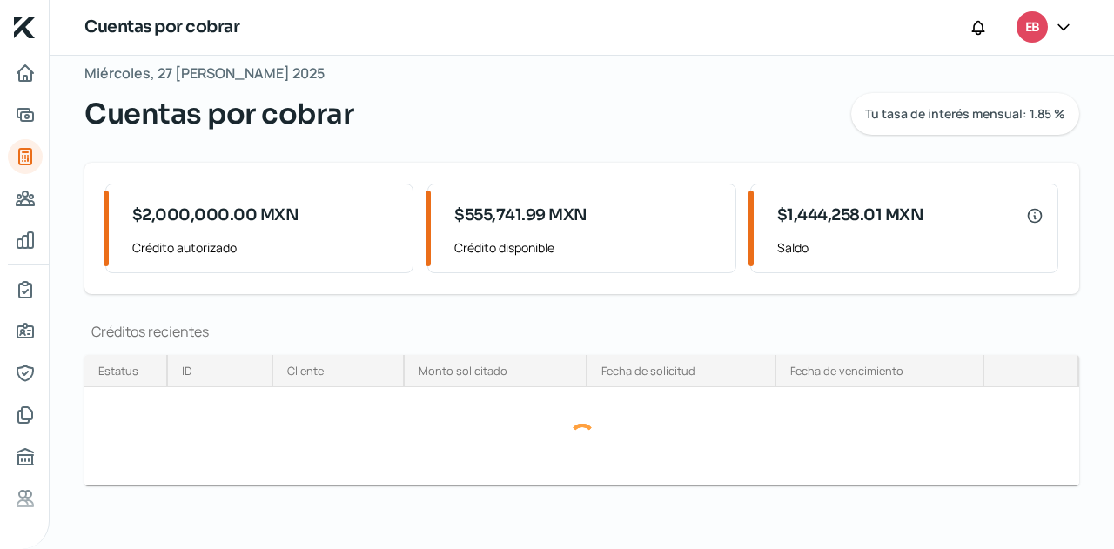
scroll to position [105, 0]
